Goal: Check status: Check status

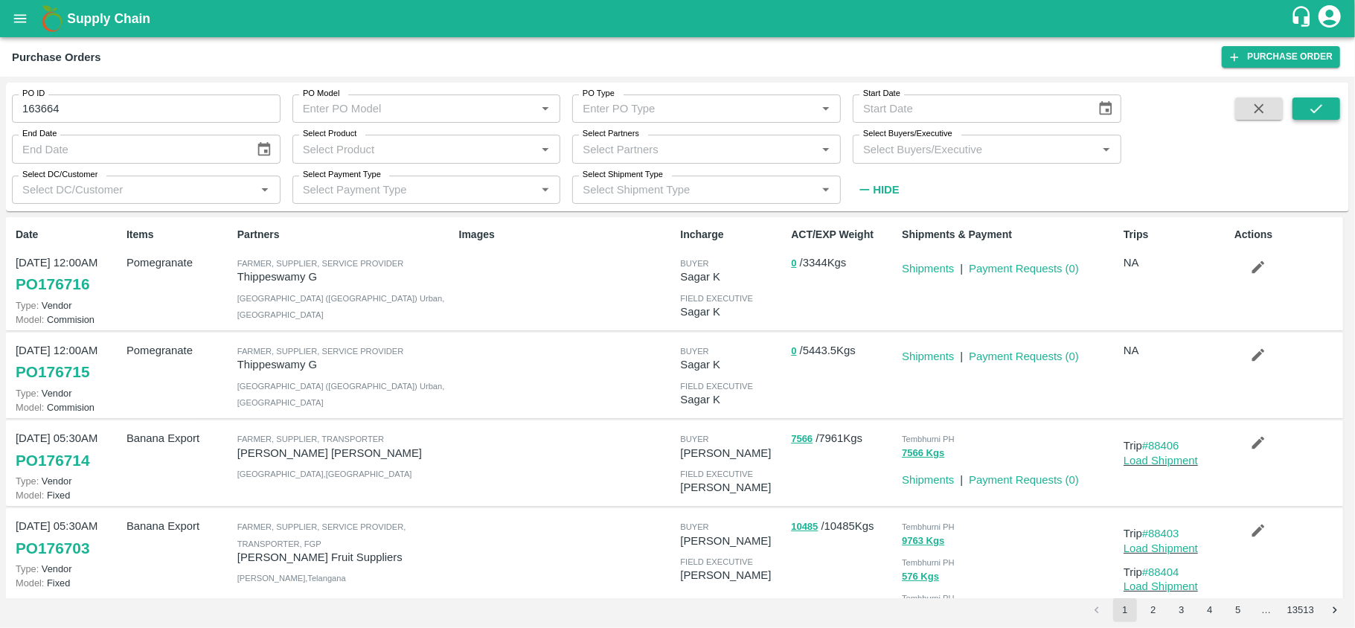
click at [1322, 106] on icon "submit" at bounding box center [1316, 108] width 16 height 16
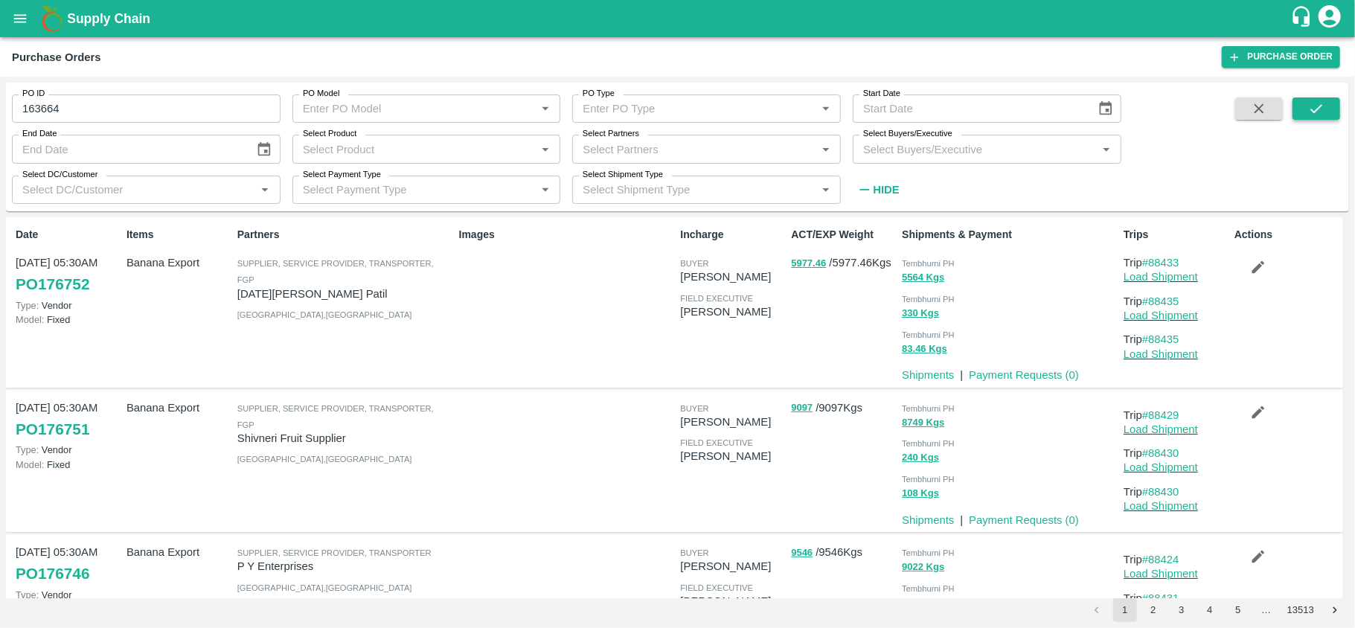
click at [1319, 111] on icon "submit" at bounding box center [1316, 108] width 16 height 16
click at [1313, 108] on icon "submit" at bounding box center [1316, 108] width 16 height 16
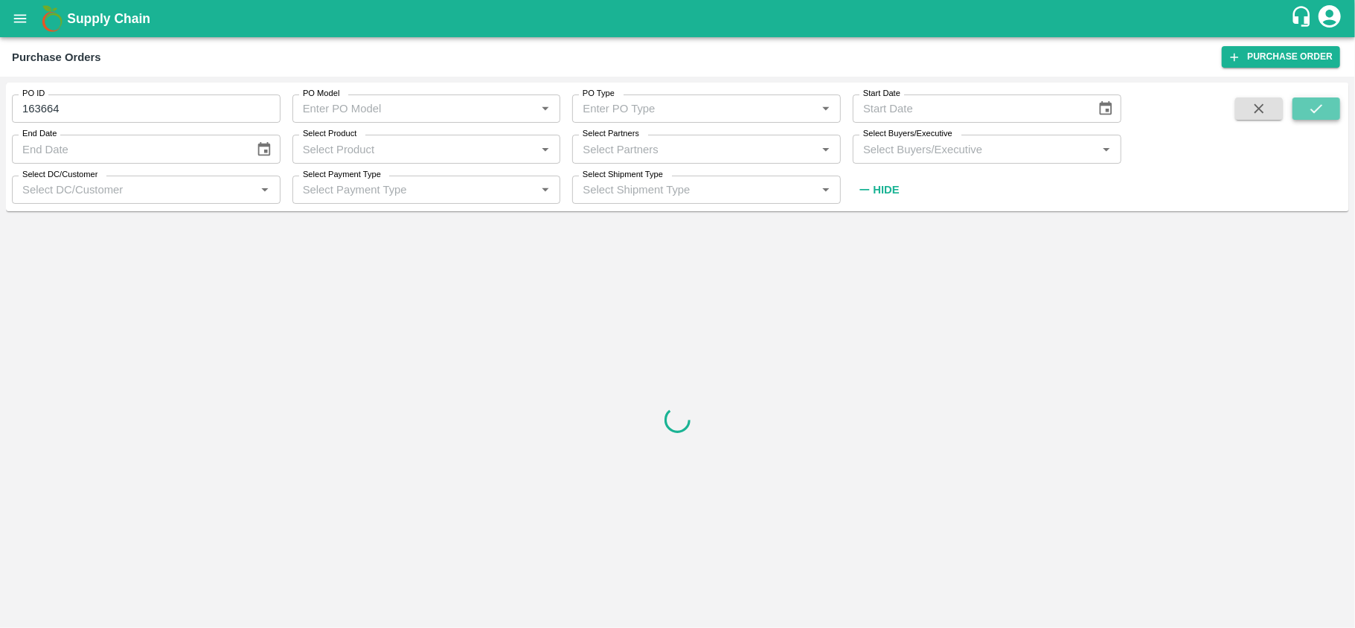
click at [1313, 116] on icon "submit" at bounding box center [1316, 108] width 16 height 16
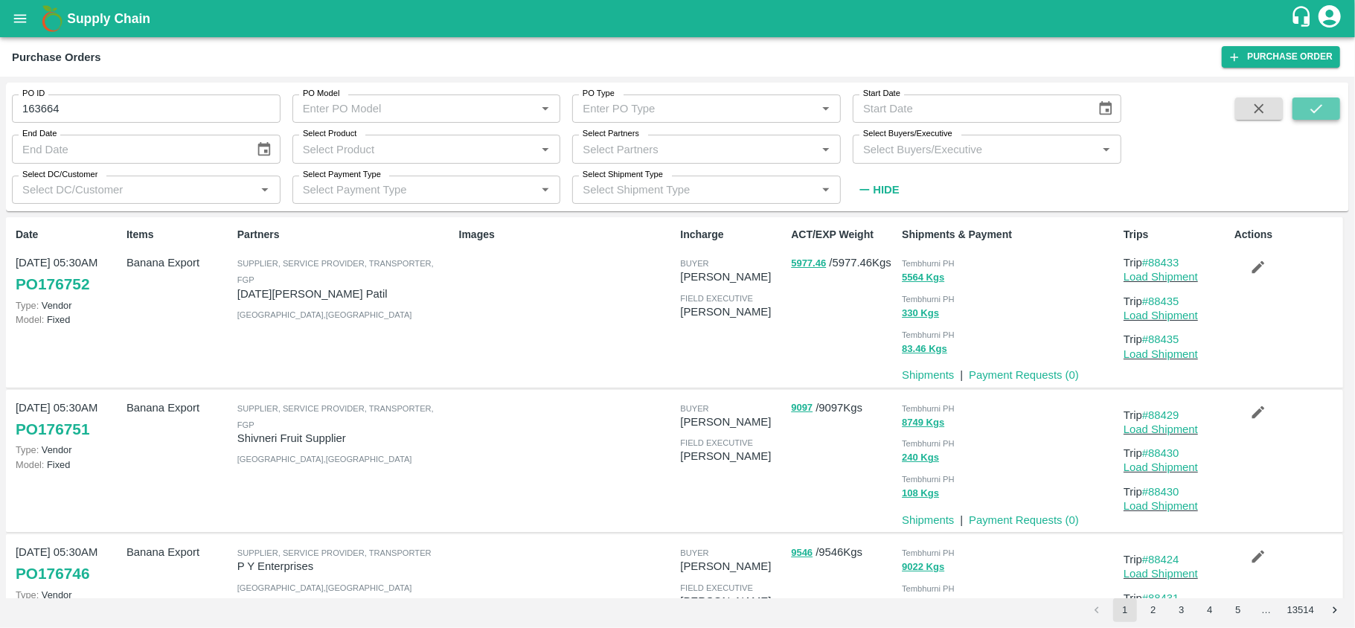
click at [1319, 103] on icon "submit" at bounding box center [1316, 108] width 16 height 16
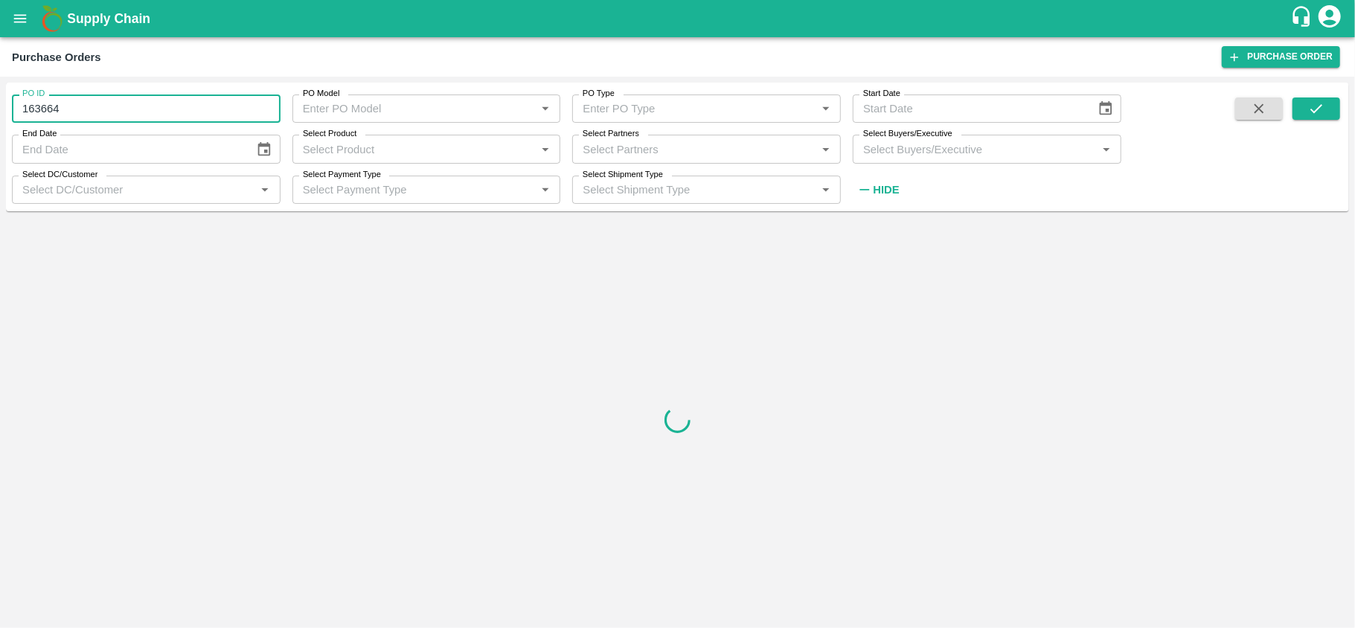
click at [180, 118] on input "163664" at bounding box center [146, 109] width 269 height 28
click at [1308, 114] on icon "submit" at bounding box center [1316, 108] width 16 height 16
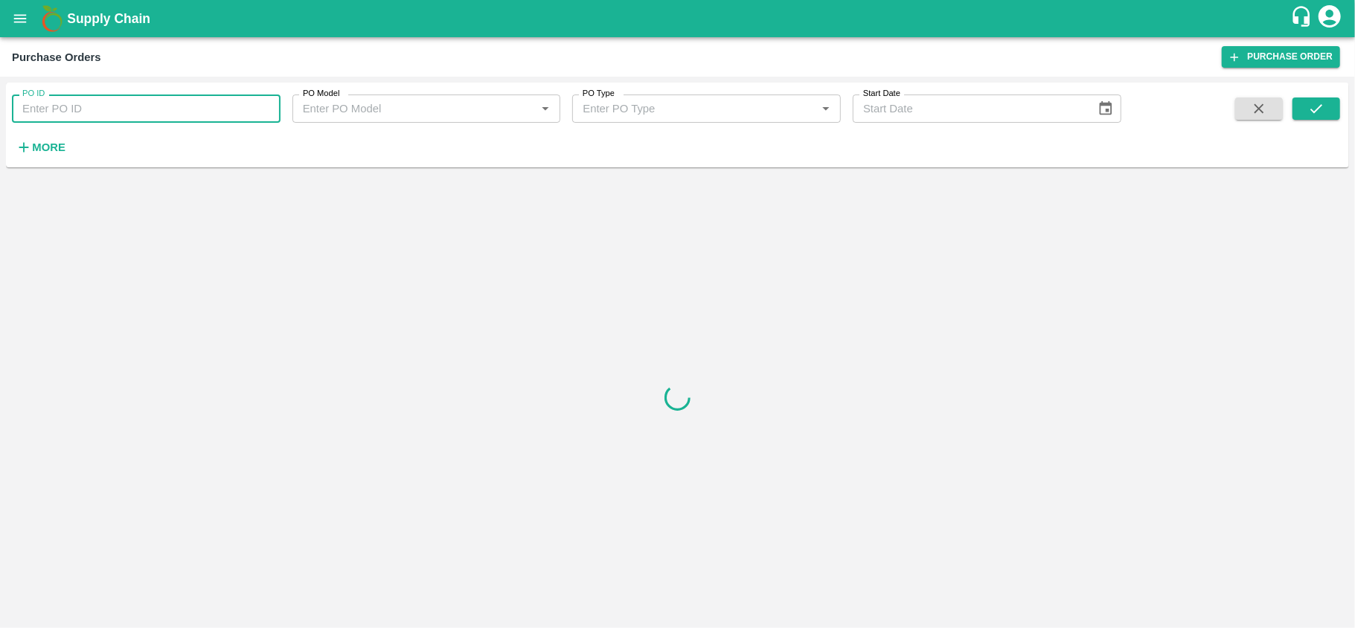
click at [131, 113] on input "PO ID" at bounding box center [146, 109] width 269 height 28
paste input "163664"
type input "163664"
click at [1299, 105] on button "submit" at bounding box center [1317, 108] width 48 height 22
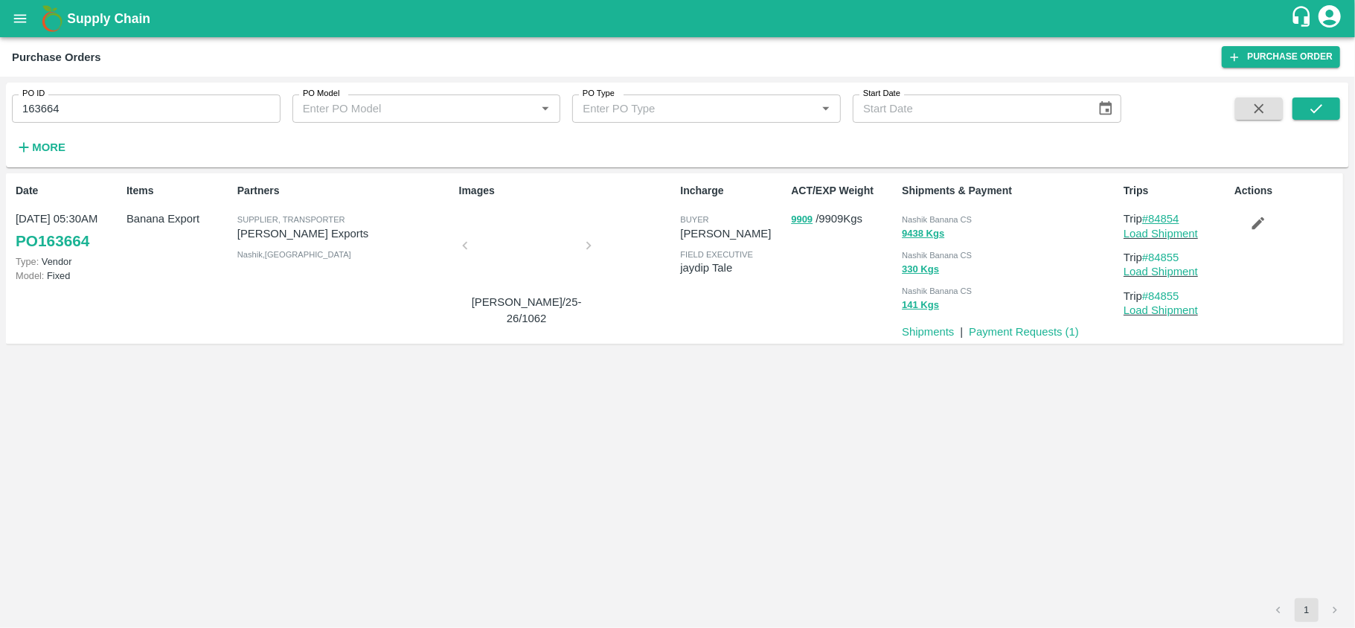
click at [1174, 217] on link "#84854" at bounding box center [1160, 219] width 37 height 12
click at [1177, 239] on link "Load Shipment" at bounding box center [1161, 234] width 74 height 12
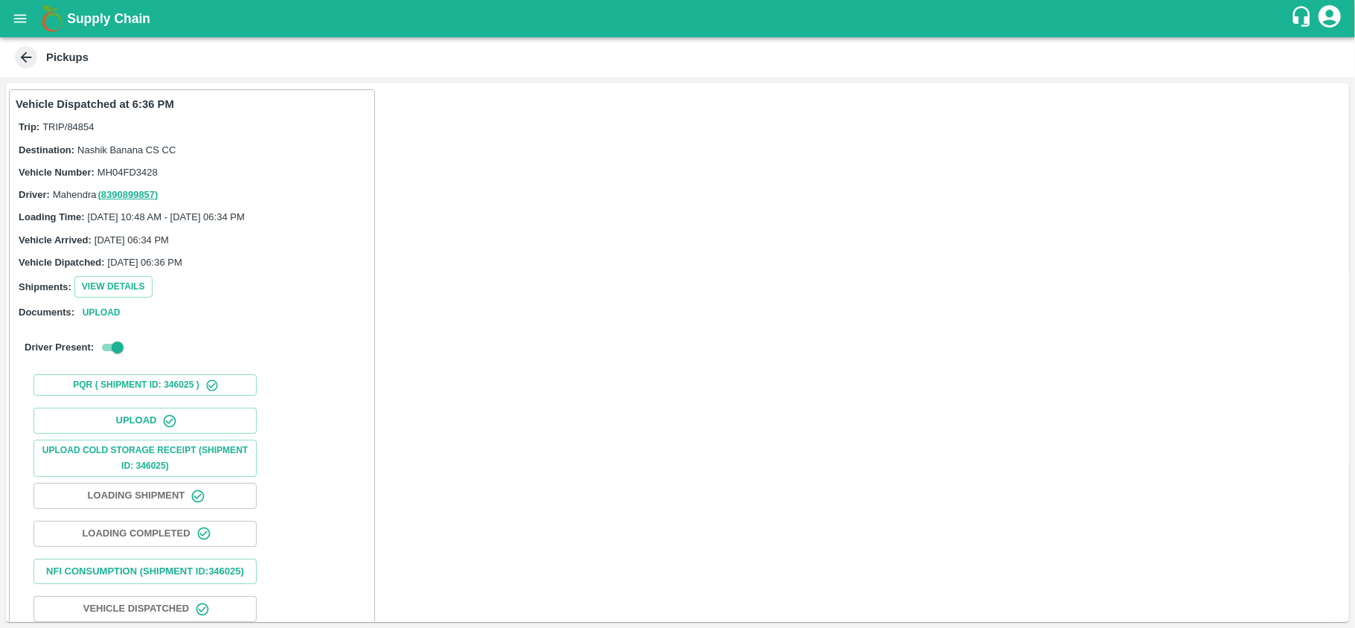
click at [25, 66] on span at bounding box center [26, 57] width 22 height 22
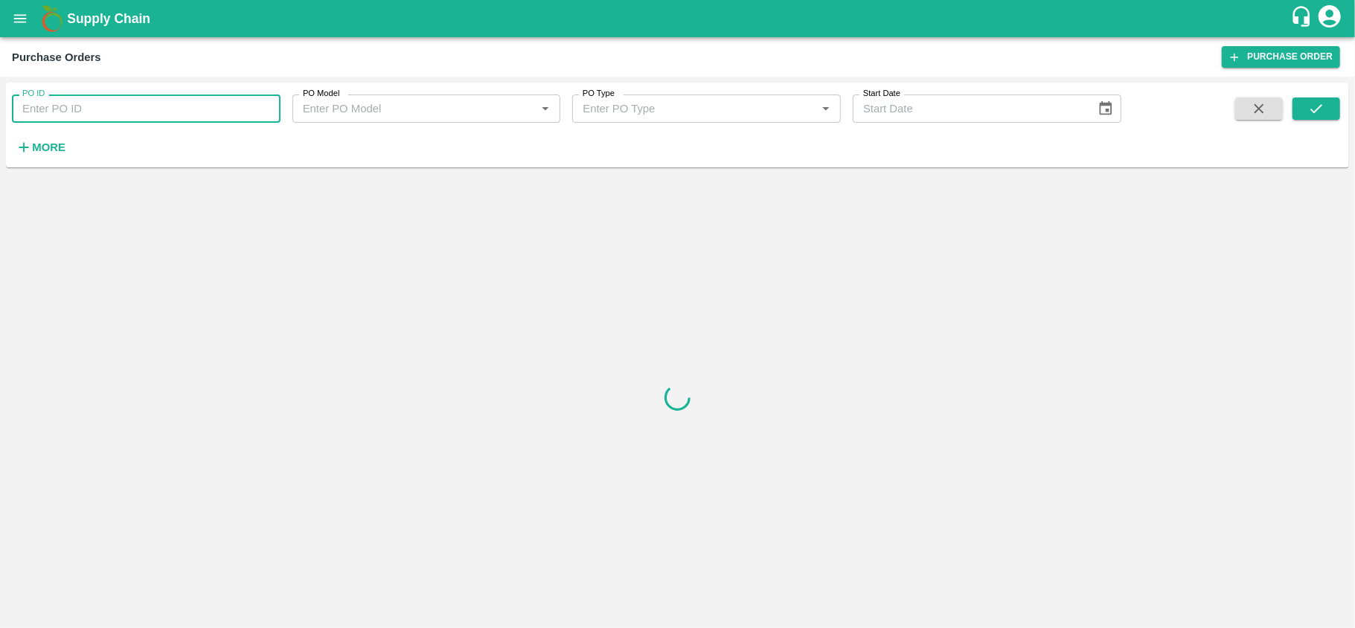
click at [43, 103] on input "PO ID" at bounding box center [146, 109] width 269 height 28
paste input "163304"
type input "163304"
click at [1313, 112] on icon "submit" at bounding box center [1316, 108] width 16 height 16
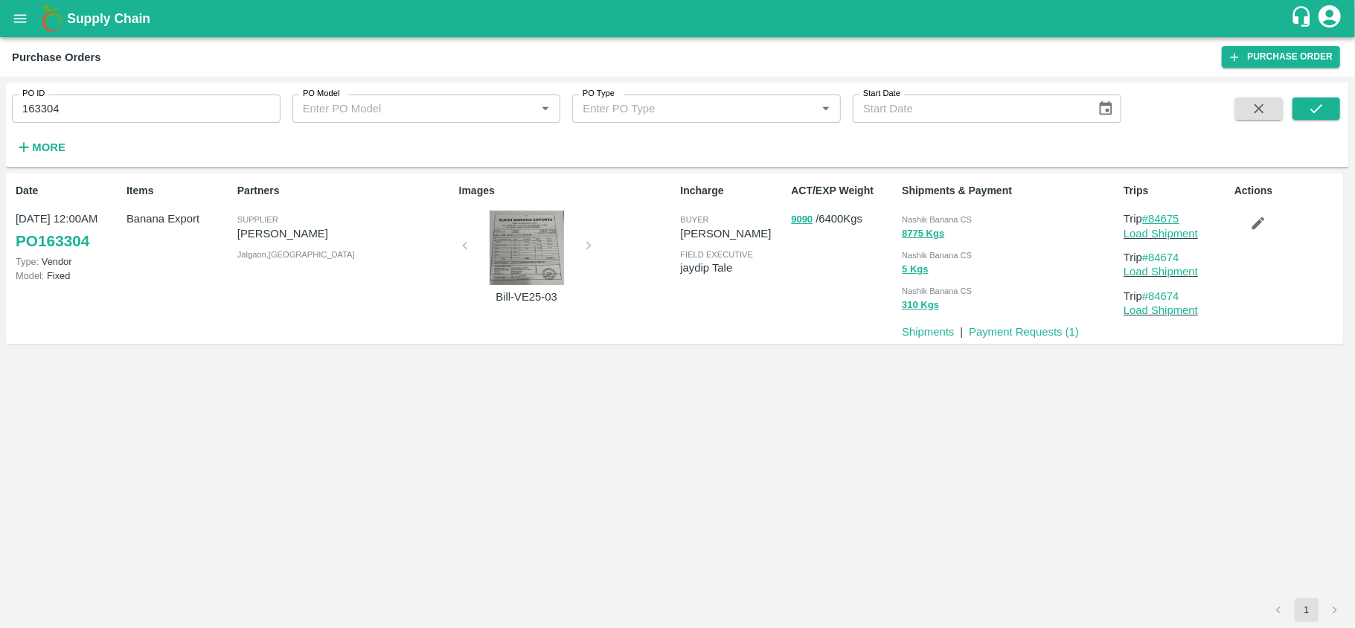
click at [1161, 214] on link "#84675" at bounding box center [1160, 219] width 37 height 12
click at [134, 96] on input "163304" at bounding box center [146, 109] width 269 height 28
paste input "text"
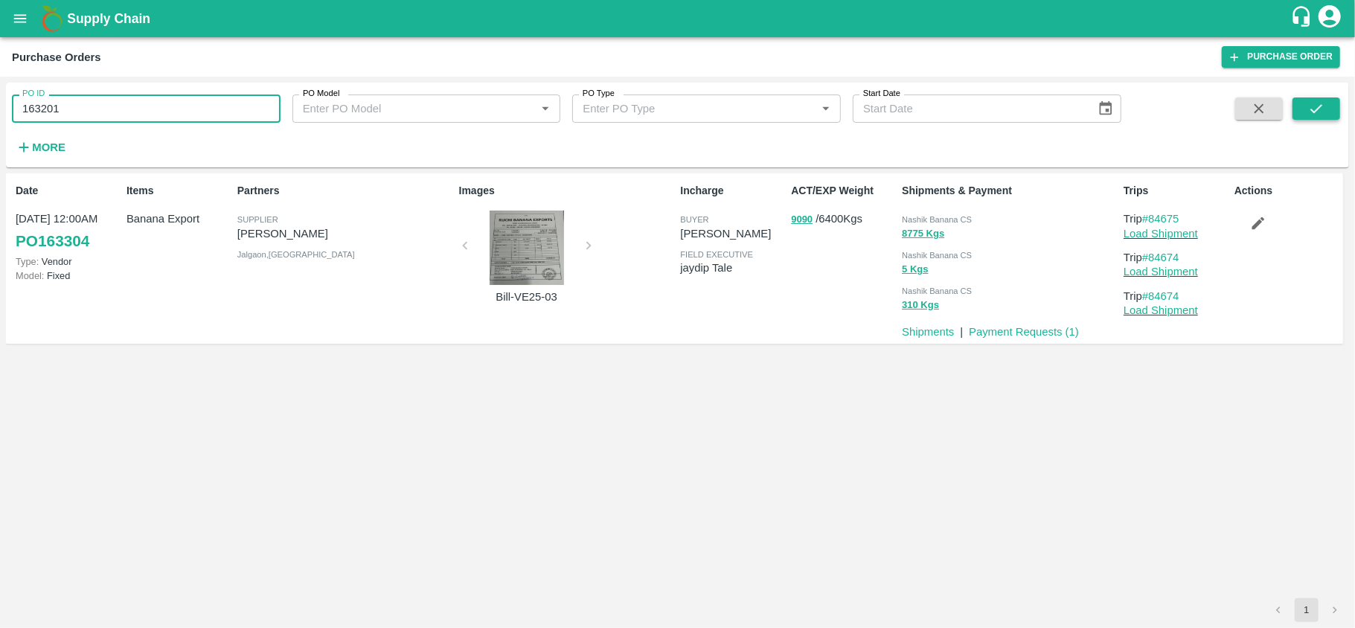
type input "163201"
click at [1316, 108] on icon "submit" at bounding box center [1316, 108] width 16 height 16
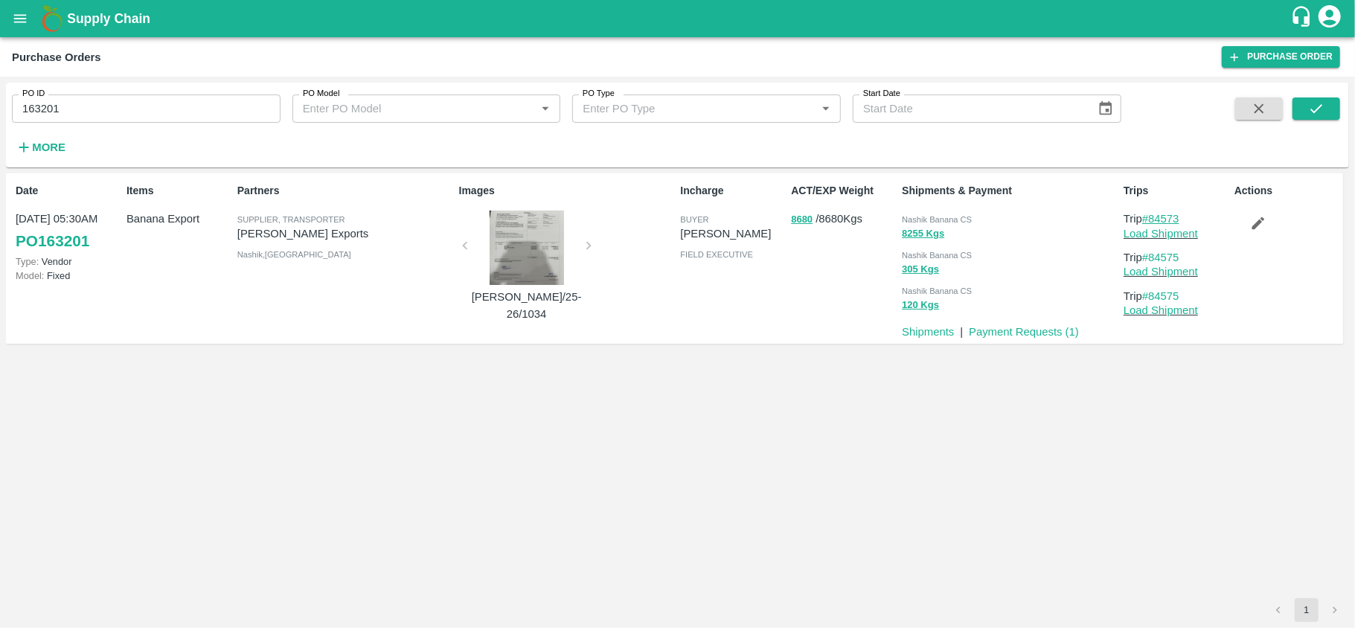
click at [1168, 219] on link "#84573" at bounding box center [1160, 219] width 37 height 12
click at [54, 103] on input "163201" at bounding box center [146, 109] width 269 height 28
type input "163171"
click at [1317, 115] on icon "submit" at bounding box center [1316, 108] width 16 height 16
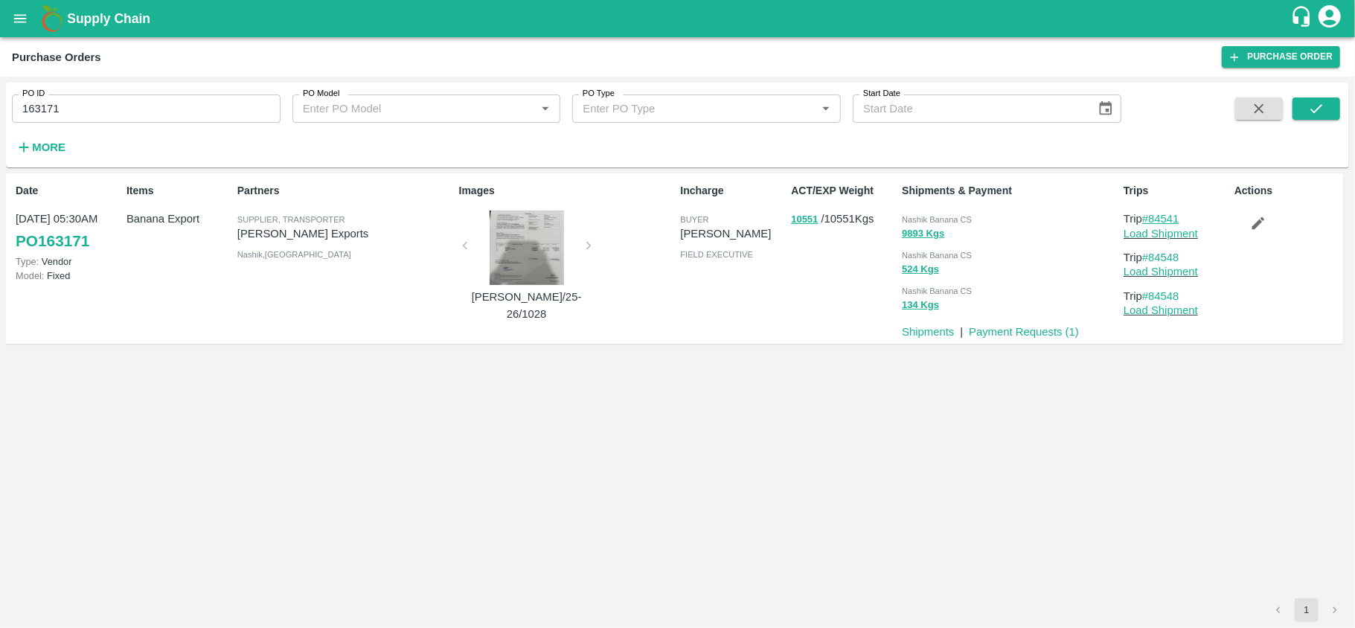
click at [1180, 224] on link "#84541" at bounding box center [1160, 219] width 37 height 12
click at [37, 116] on input "163171" at bounding box center [146, 109] width 269 height 28
type input "163050"
click at [1302, 100] on button "submit" at bounding box center [1317, 108] width 48 height 22
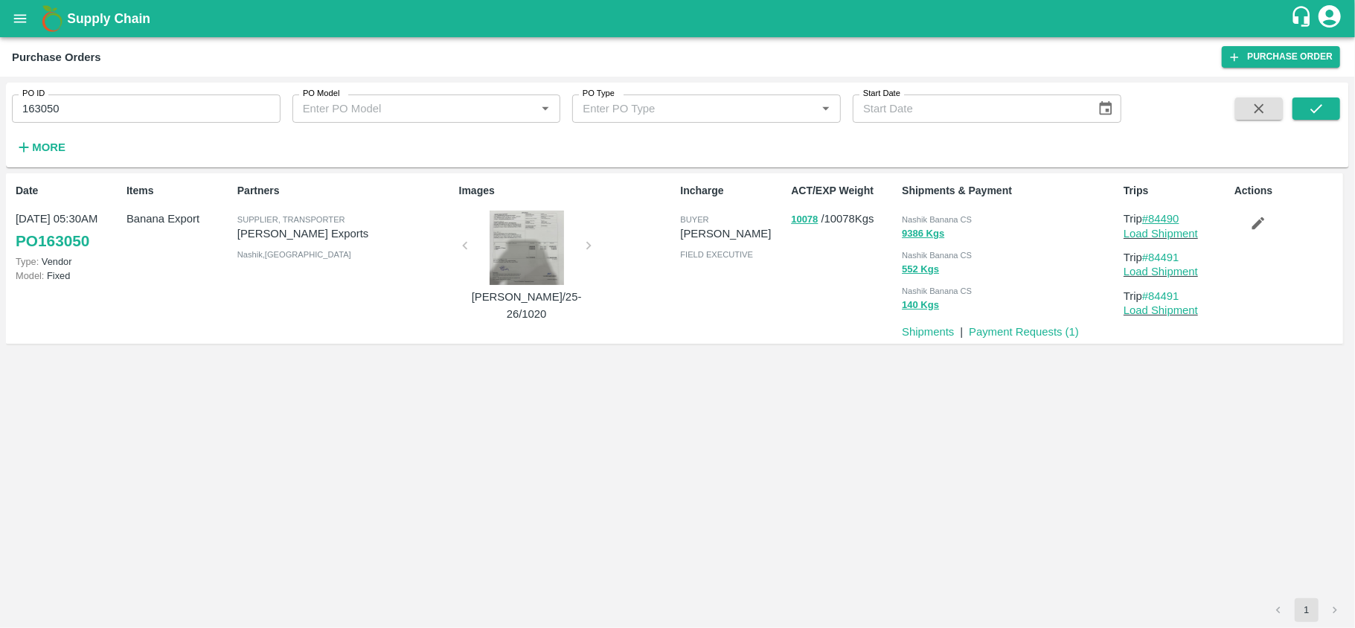
click at [1180, 221] on link "#84490" at bounding box center [1160, 219] width 37 height 12
